Goal: Task Accomplishment & Management: Use online tool/utility

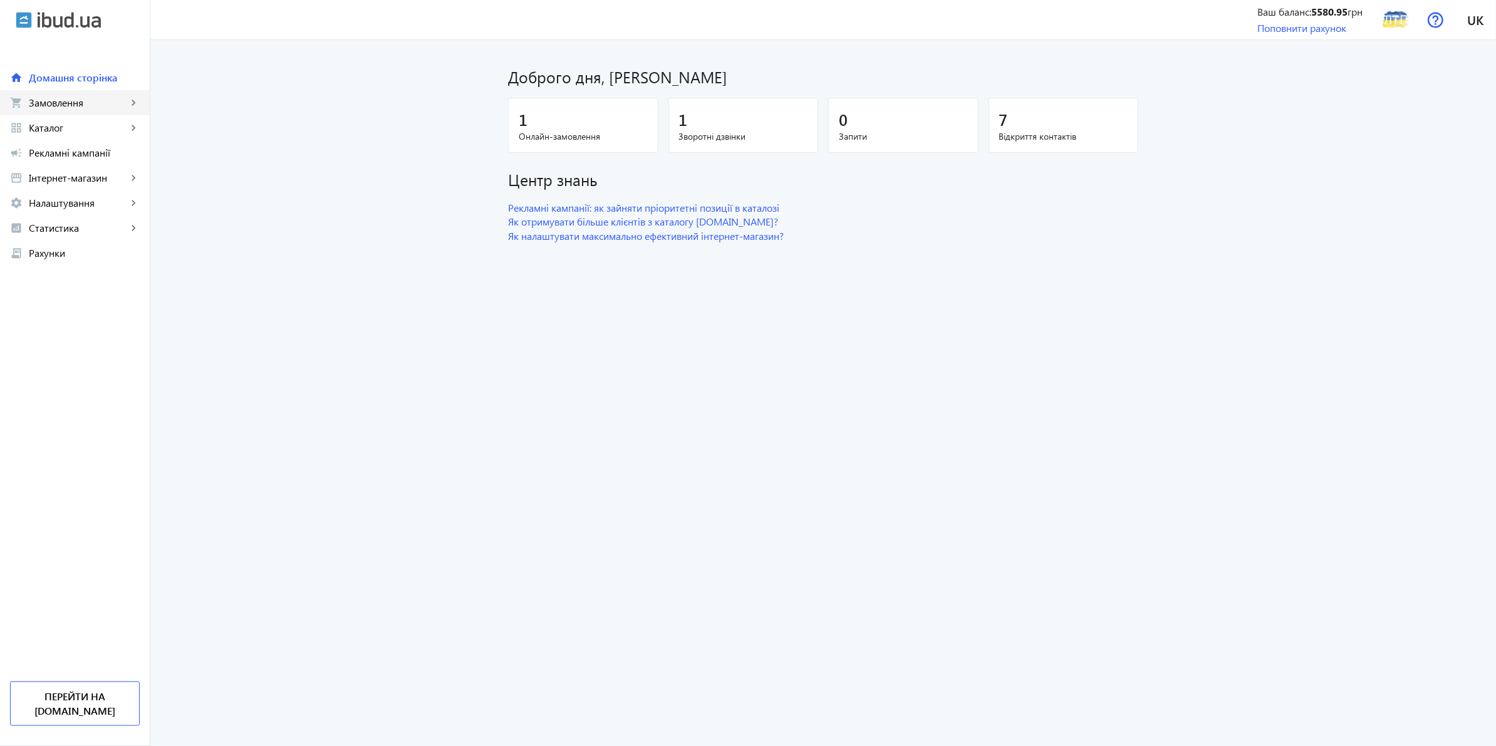
click at [80, 102] on span "Замовлення" at bounding box center [78, 102] width 98 height 13
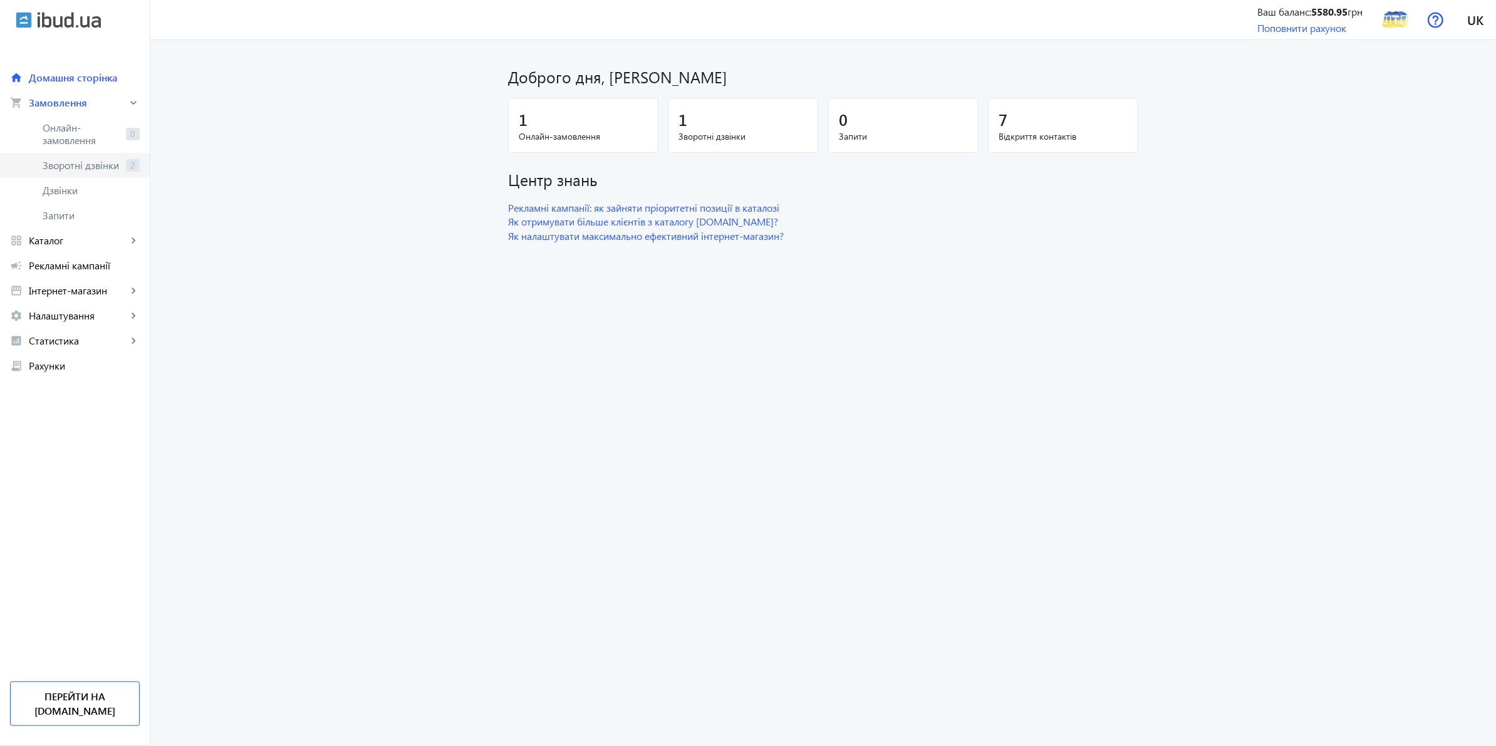
click at [76, 164] on span "Зворотні дзвінки" at bounding box center [82, 165] width 78 height 13
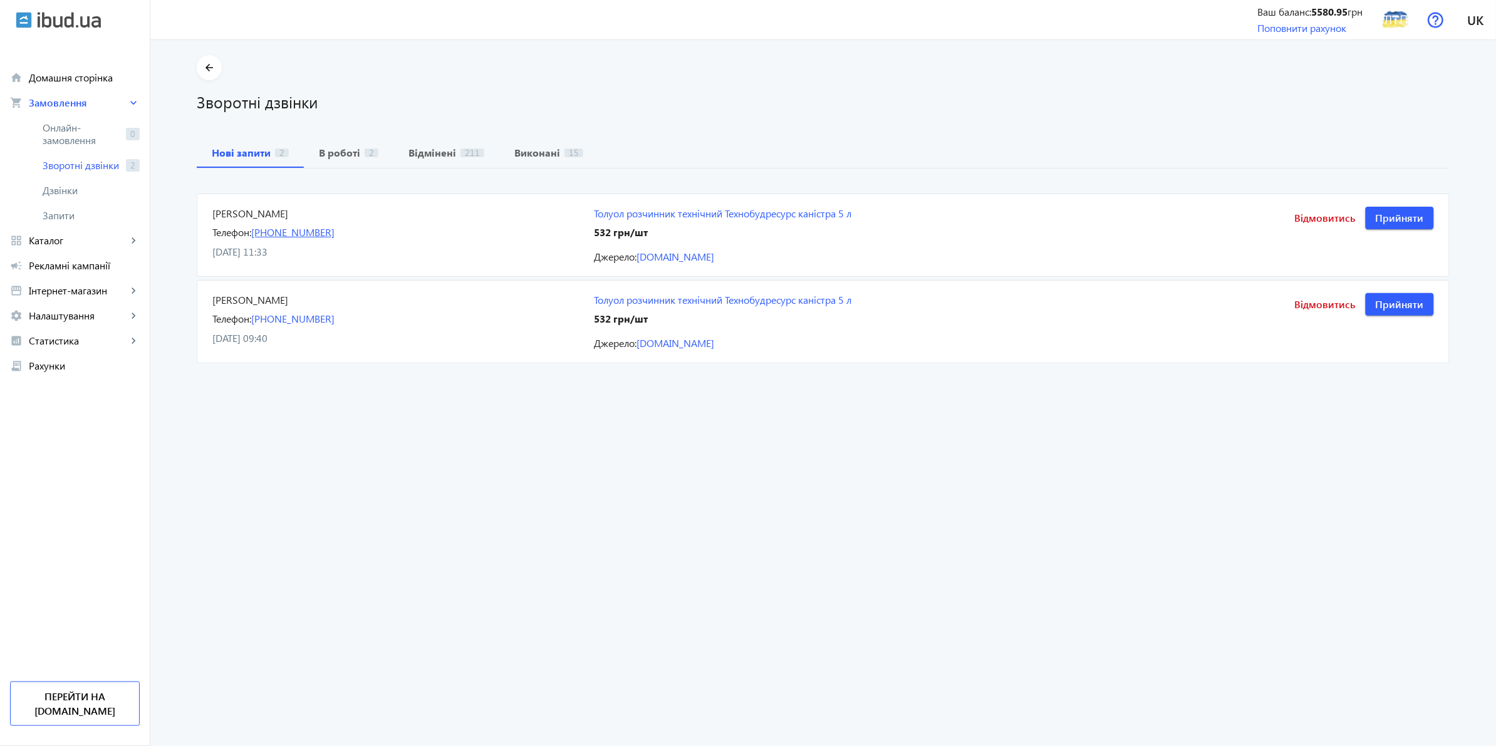
drag, startPoint x: 366, startPoint y: 232, endPoint x: 251, endPoint y: 237, distance: 115.4
click at [251, 237] on div "Телефон: [PHONE_NUMBER]" at bounding box center [395, 232] width 366 height 14
copy link "[PHONE_NUMBER]"
click at [1334, 304] on span "Відмовитись" at bounding box center [1325, 305] width 61 height 14
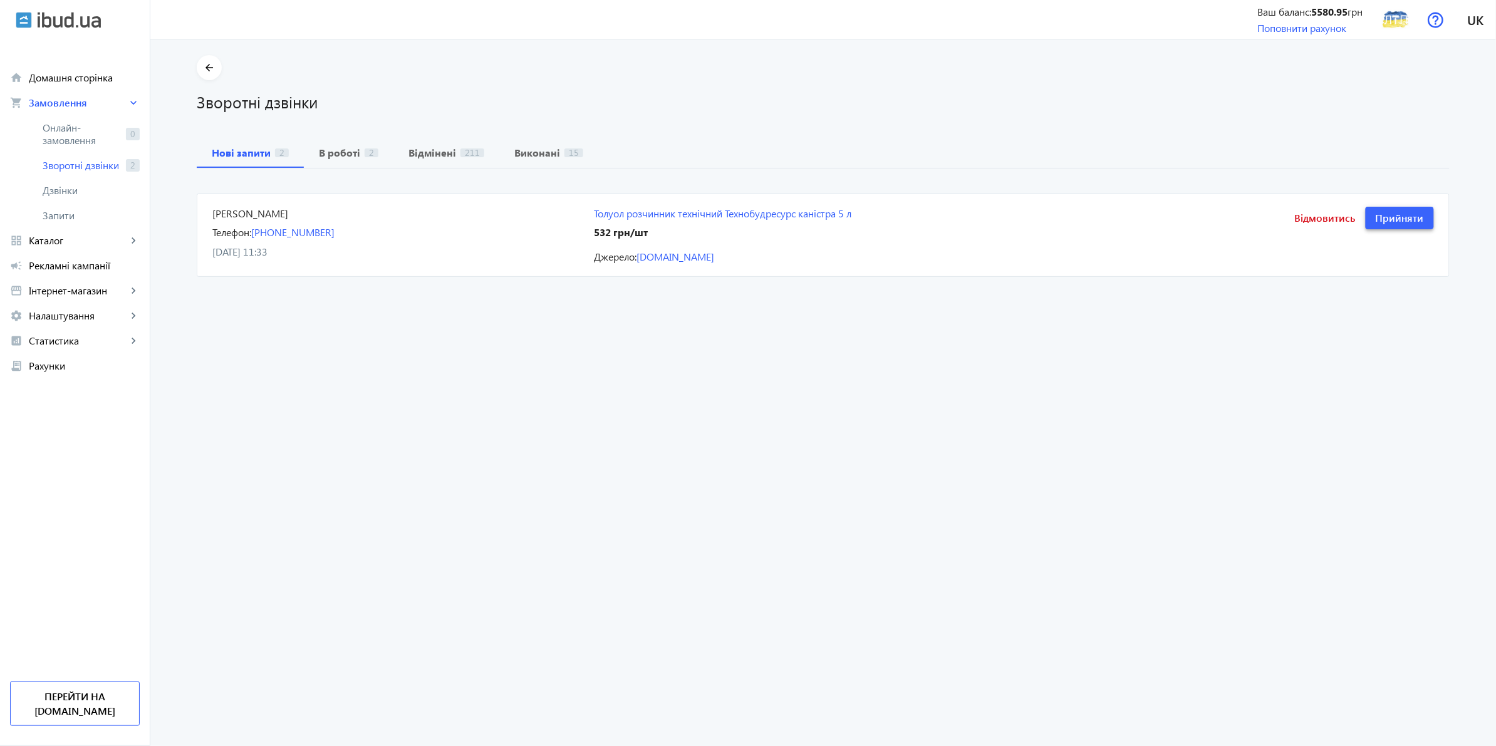
click at [1385, 214] on span "Прийняти" at bounding box center [1399, 218] width 48 height 14
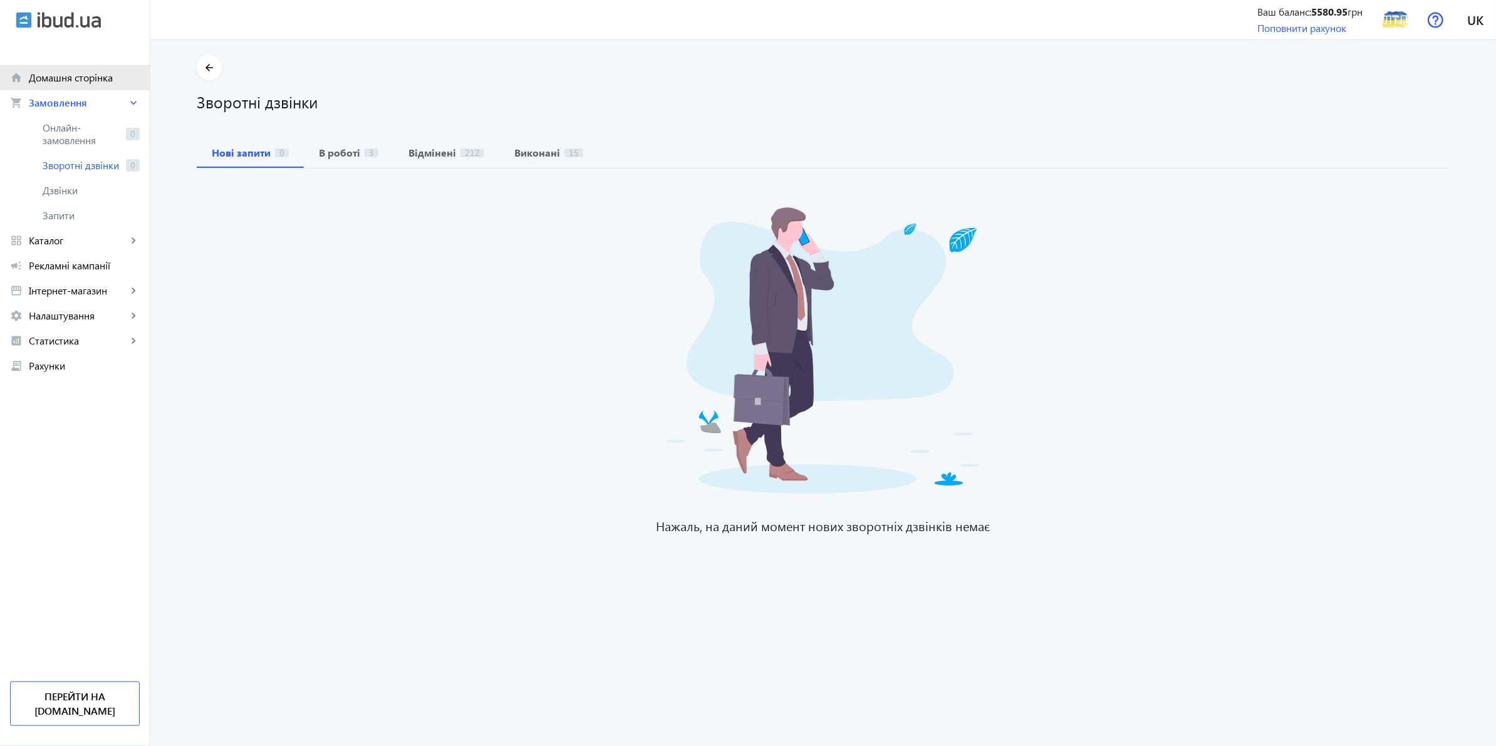
click at [74, 71] on span "Домашня сторінка" at bounding box center [84, 77] width 111 height 13
